Goal: Find specific page/section: Find specific page/section

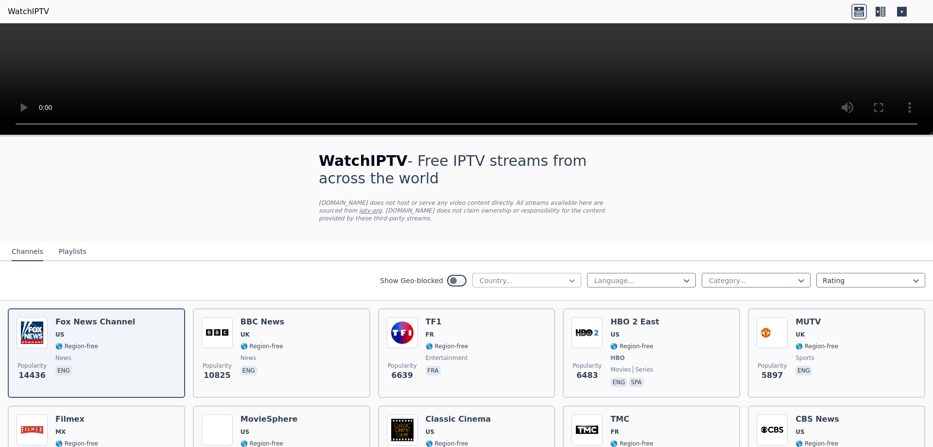
click at [567, 276] on icon at bounding box center [572, 281] width 10 height 10
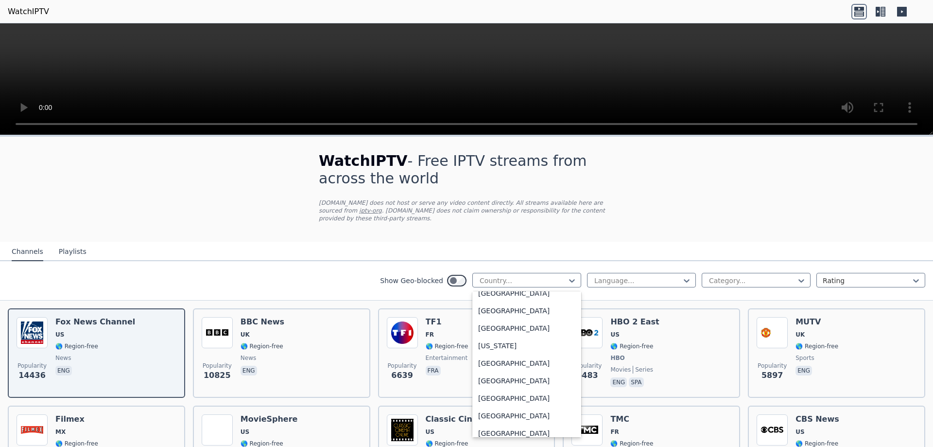
scroll to position [1096, 0]
click at [498, 330] on div "[GEOGRAPHIC_DATA]" at bounding box center [526, 324] width 109 height 17
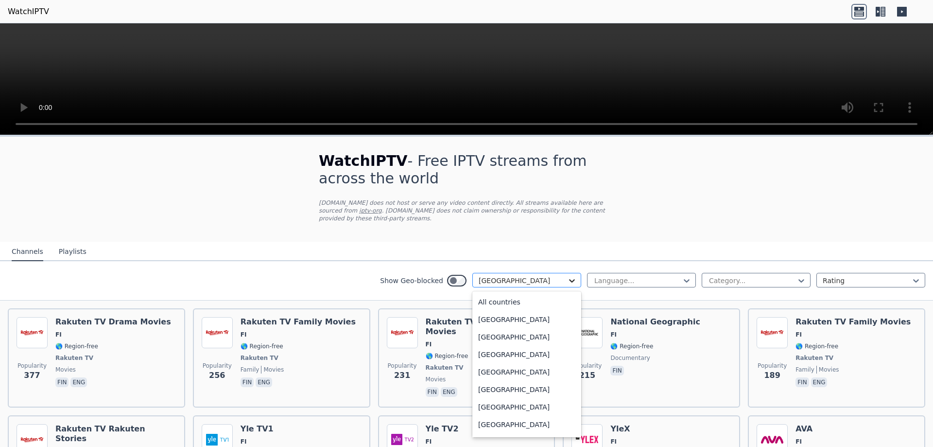
click at [569, 279] on icon at bounding box center [572, 280] width 6 height 3
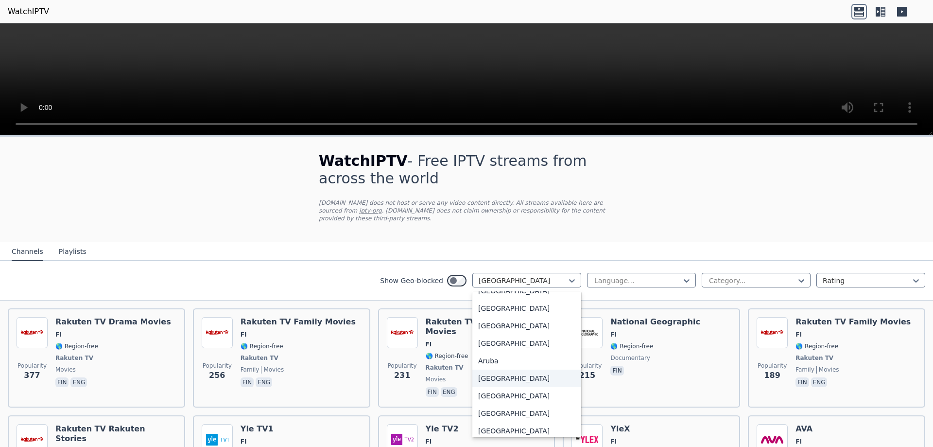
click at [480, 371] on div "[GEOGRAPHIC_DATA]" at bounding box center [526, 377] width 109 height 17
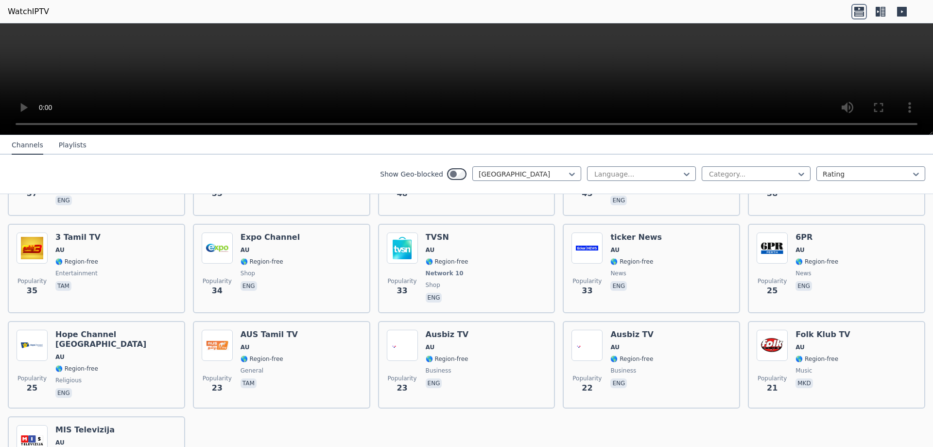
scroll to position [526, 0]
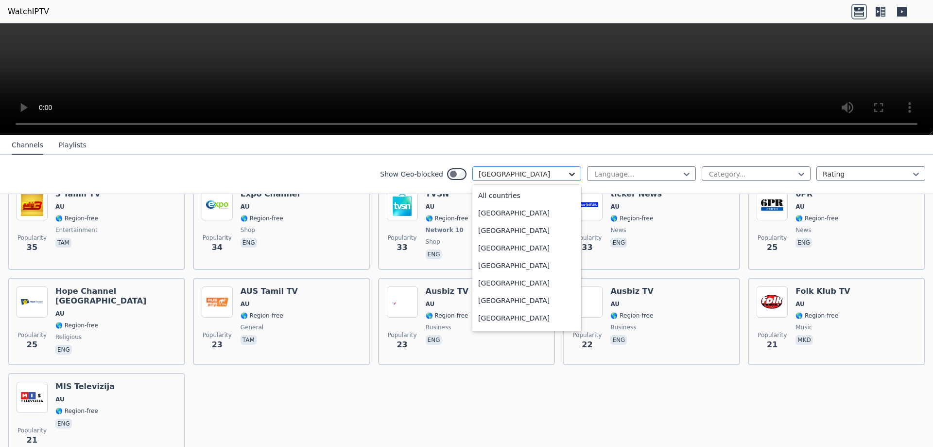
click at [567, 174] on icon at bounding box center [572, 174] width 10 height 10
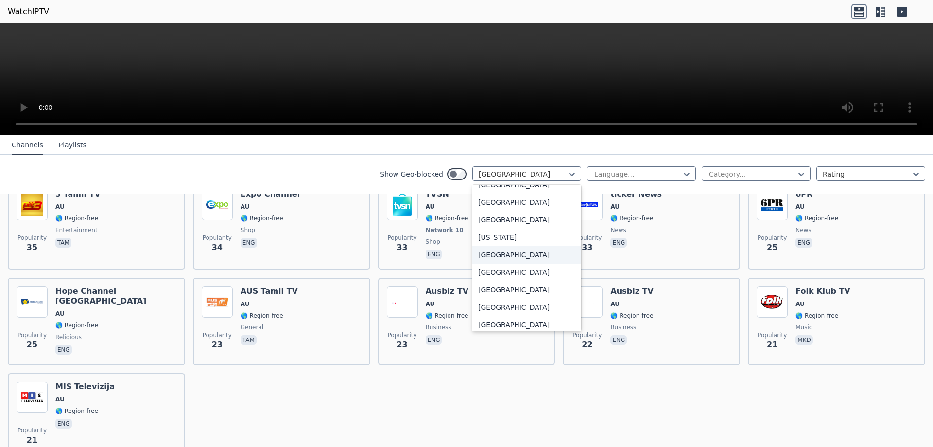
click at [493, 263] on div "[GEOGRAPHIC_DATA]" at bounding box center [526, 254] width 109 height 17
